Goal: Task Accomplishment & Management: Use online tool/utility

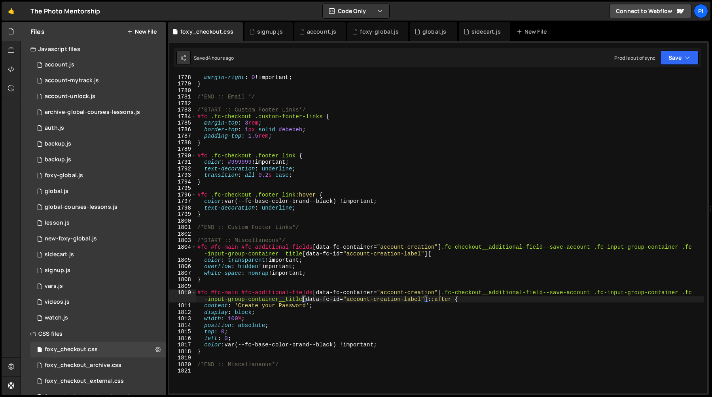
scroll to position [8743, 0]
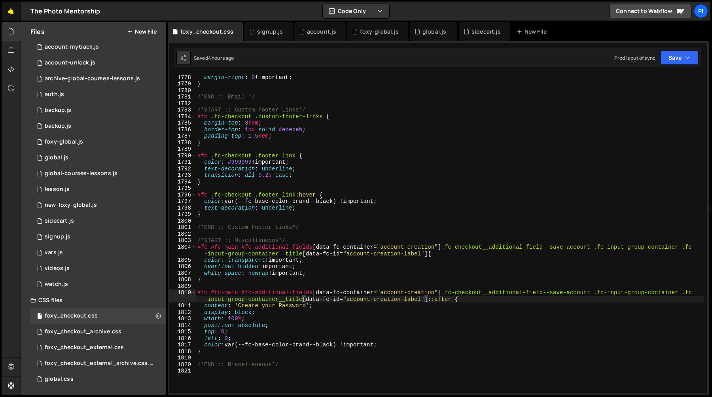
click at [11, 11] on link "🤙" at bounding box center [11, 11] width 19 height 19
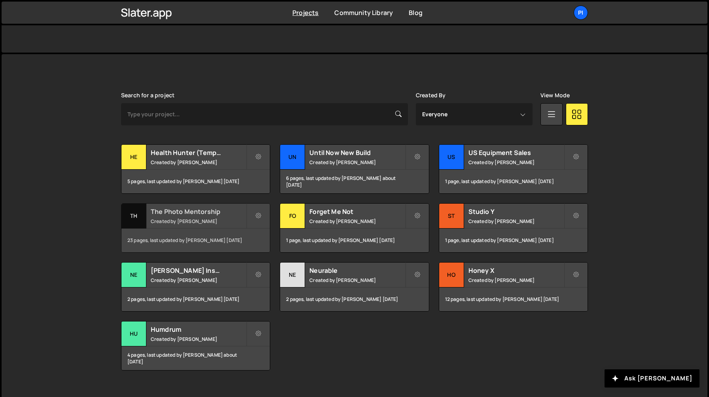
scroll to position [184, 0]
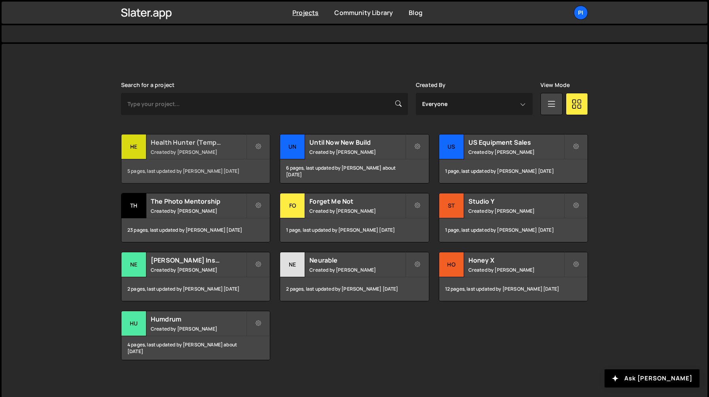
click at [183, 158] on div "Health Hunter (Temporary) Created by Richard Burles" at bounding box center [196, 147] width 148 height 25
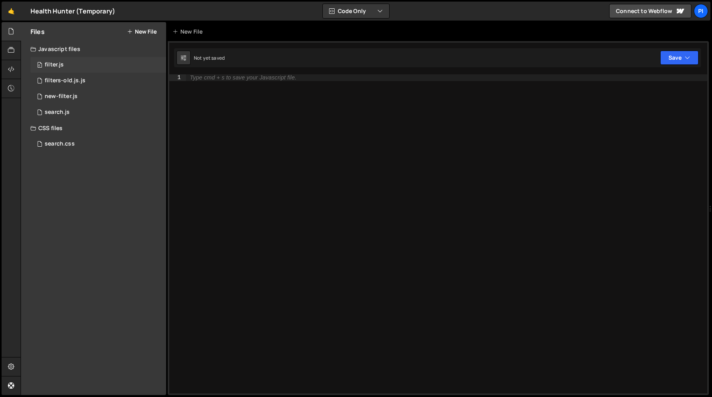
click at [100, 68] on div "0 filter.js 0" at bounding box center [98, 65] width 136 height 16
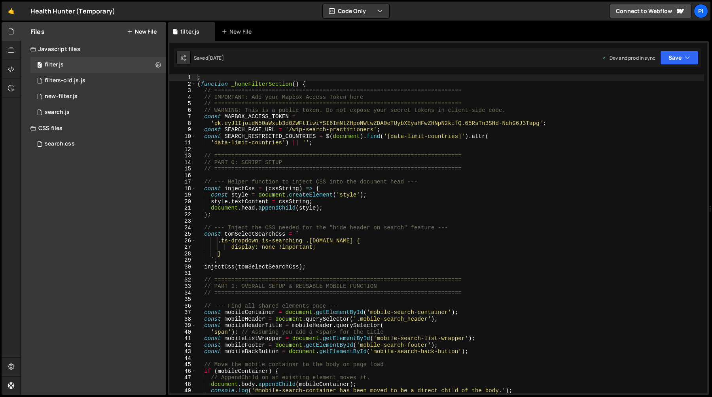
type textarea "'data-limit-countries') || '';"
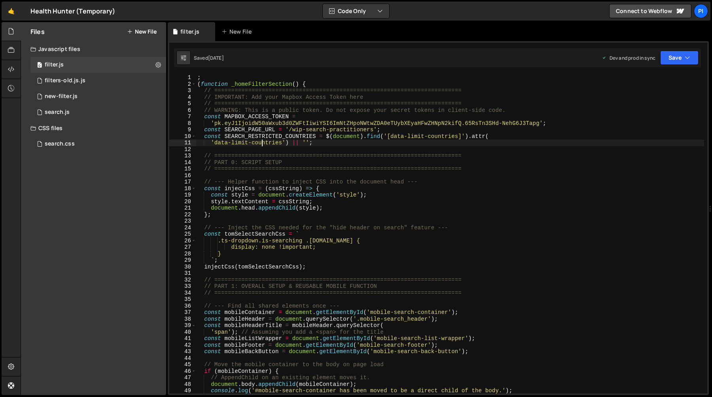
click at [262, 142] on div "; ( function _homeFilterSection ( ) { // ======================================…" at bounding box center [450, 240] width 509 height 332
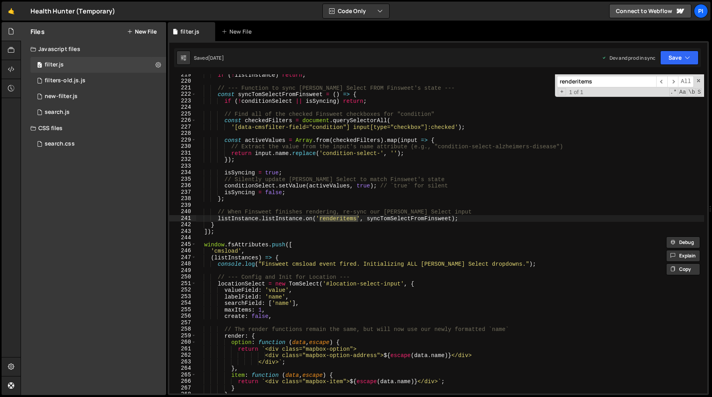
scroll to position [1443, 0]
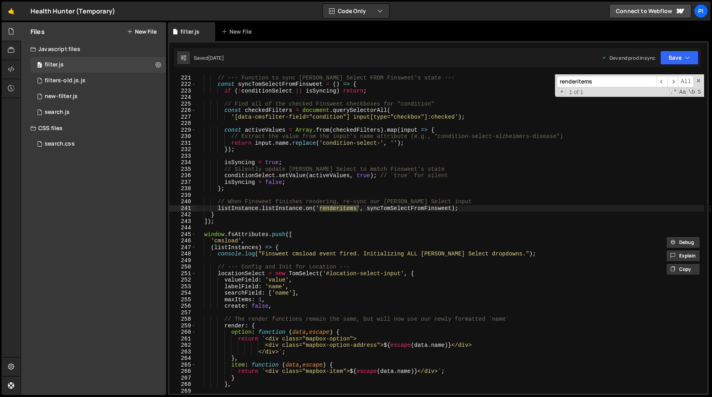
type input "renderitems"
click at [235, 222] on div "// --- Function to sync Tom Select FROM Finsweet's state --- const syncTomSelec…" at bounding box center [450, 234] width 509 height 332
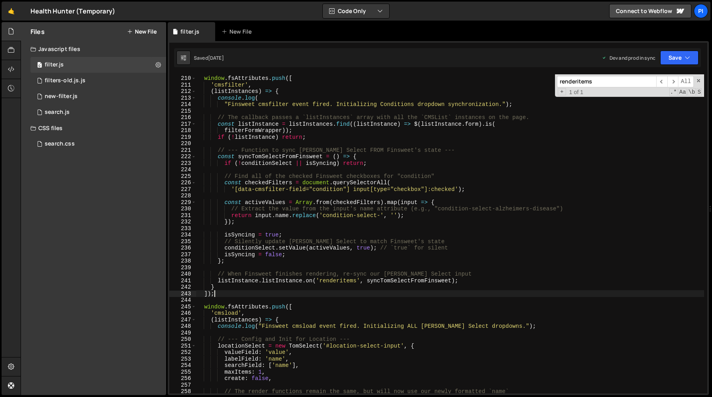
scroll to position [1357, 0]
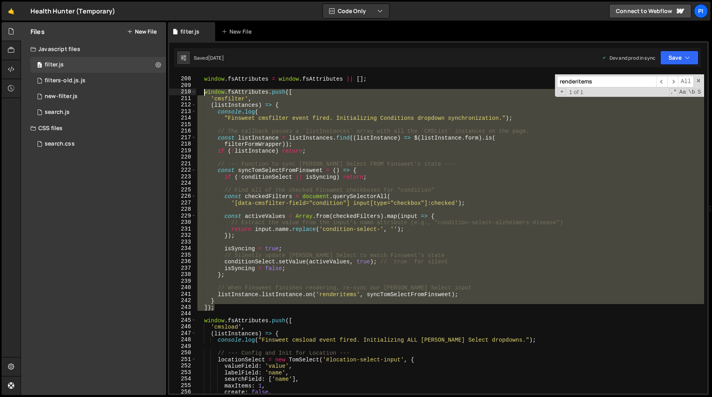
click at [203, 91] on div "window . fsAttributes = window . fsAttributes || [ ] ; window . fsAttributes . …" at bounding box center [450, 235] width 509 height 332
click at [351, 259] on div "window . fsAttributes = window . fsAttributes || [ ] ; window . fsAttributes . …" at bounding box center [450, 233] width 509 height 319
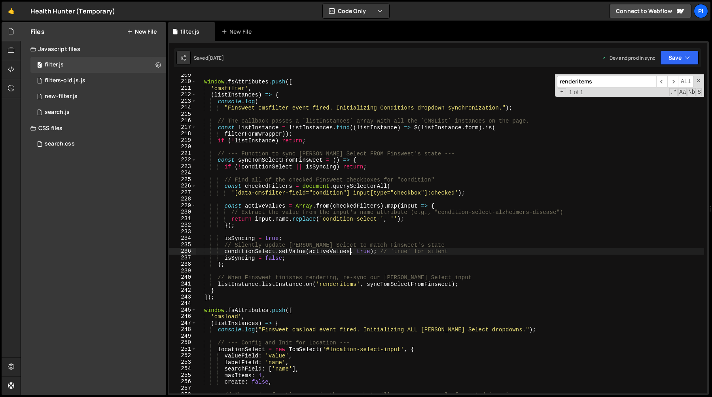
scroll to position [1373, 0]
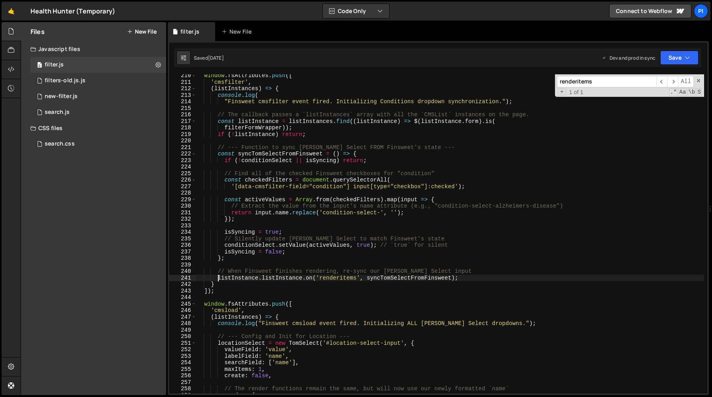
click at [217, 279] on div "window . fsAttributes . push ([ 'cmsfilter' , ( listInstances ) => { console . …" at bounding box center [450, 238] width 509 height 332
type textarea "listInstance.listInstance.on('renderitems', syncTomSelectFromFinsweet);"
click at [466, 279] on div "window . fsAttributes . push ([ 'cmsfilter' , ( listInstances ) => { console . …" at bounding box center [450, 238] width 509 height 332
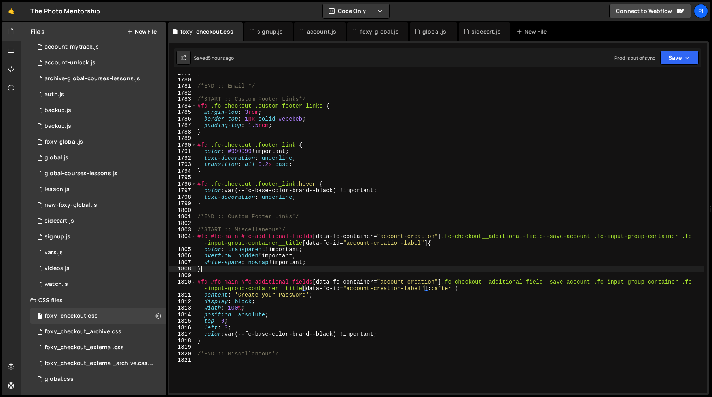
click at [343, 267] on div "} /*END :: Email */ /*START :: Custom Footer Links*/ #fc .fc-checkout .custom-f…" at bounding box center [450, 236] width 509 height 332
click at [344, 268] on div "} /*END :: Email */ /*START :: Custom Footer Links*/ #fc .fc-checkout .custom-f…" at bounding box center [450, 236] width 509 height 332
click at [342, 266] on div "} /*END :: Email */ /*START :: Custom Footer Links*/ #fc .fc-checkout .custom-f…" at bounding box center [450, 236] width 509 height 332
click at [338, 266] on div "} /*END :: Email */ /*START :: Custom Footer Links*/ #fc .fc-checkout .custom-f…" at bounding box center [450, 236] width 509 height 332
click at [331, 263] on div "} /*END :: Email */ /*START :: Custom Footer Links*/ #fc .fc-checkout .custom-f…" at bounding box center [450, 236] width 509 height 332
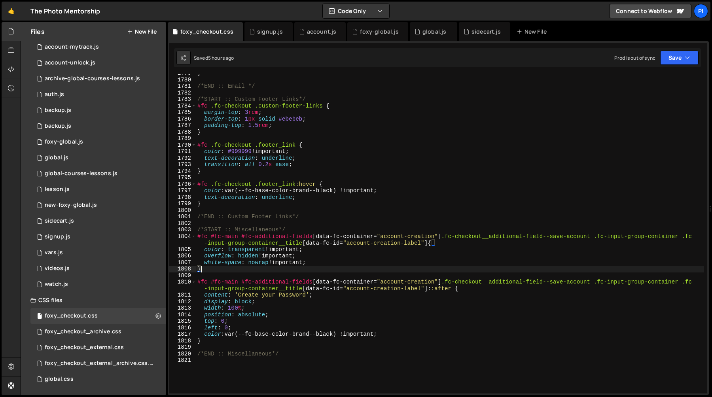
type textarea "white-space: nowrap !important;"
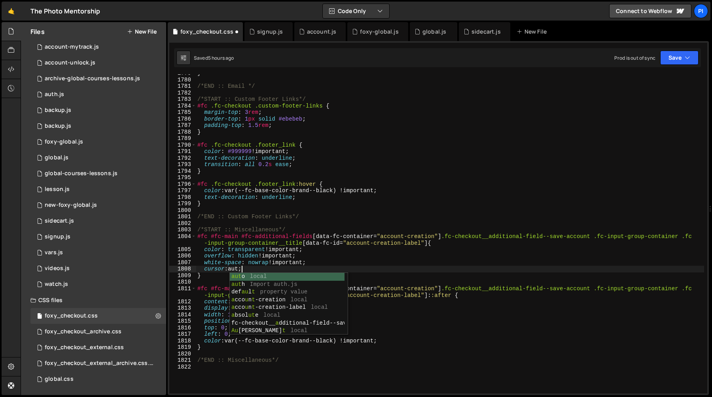
scroll to position [0, 3]
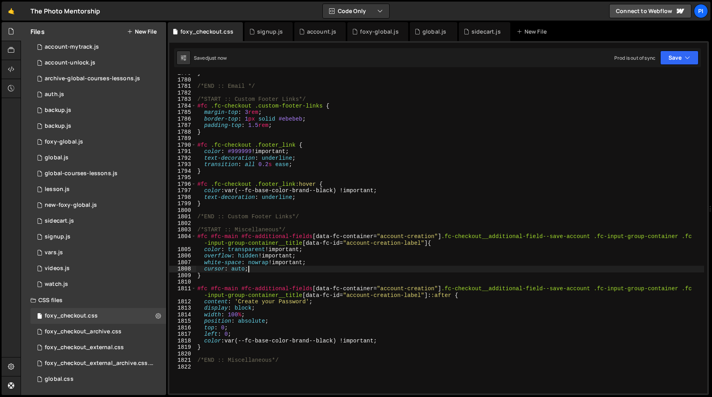
type textarea "cursor: auto;"
